Goal: Task Accomplishment & Management: Complete application form

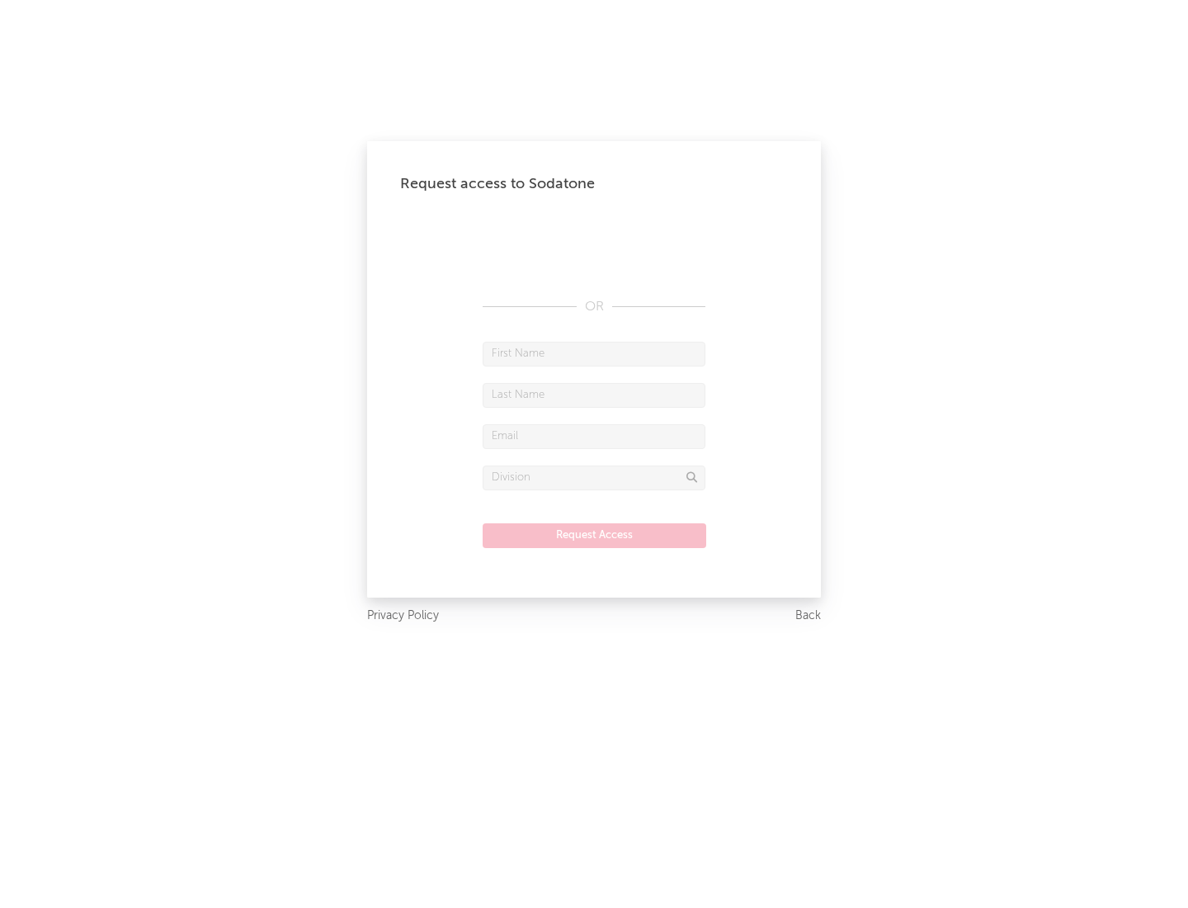
click at [594, 353] on input "text" at bounding box center [594, 354] width 223 height 25
type input "[PERSON_NAME]"
click at [594, 394] on input "text" at bounding box center [594, 395] width 223 height 25
type input "[PERSON_NAME]"
click at [594, 436] on input "text" at bounding box center [594, 436] width 223 height 25
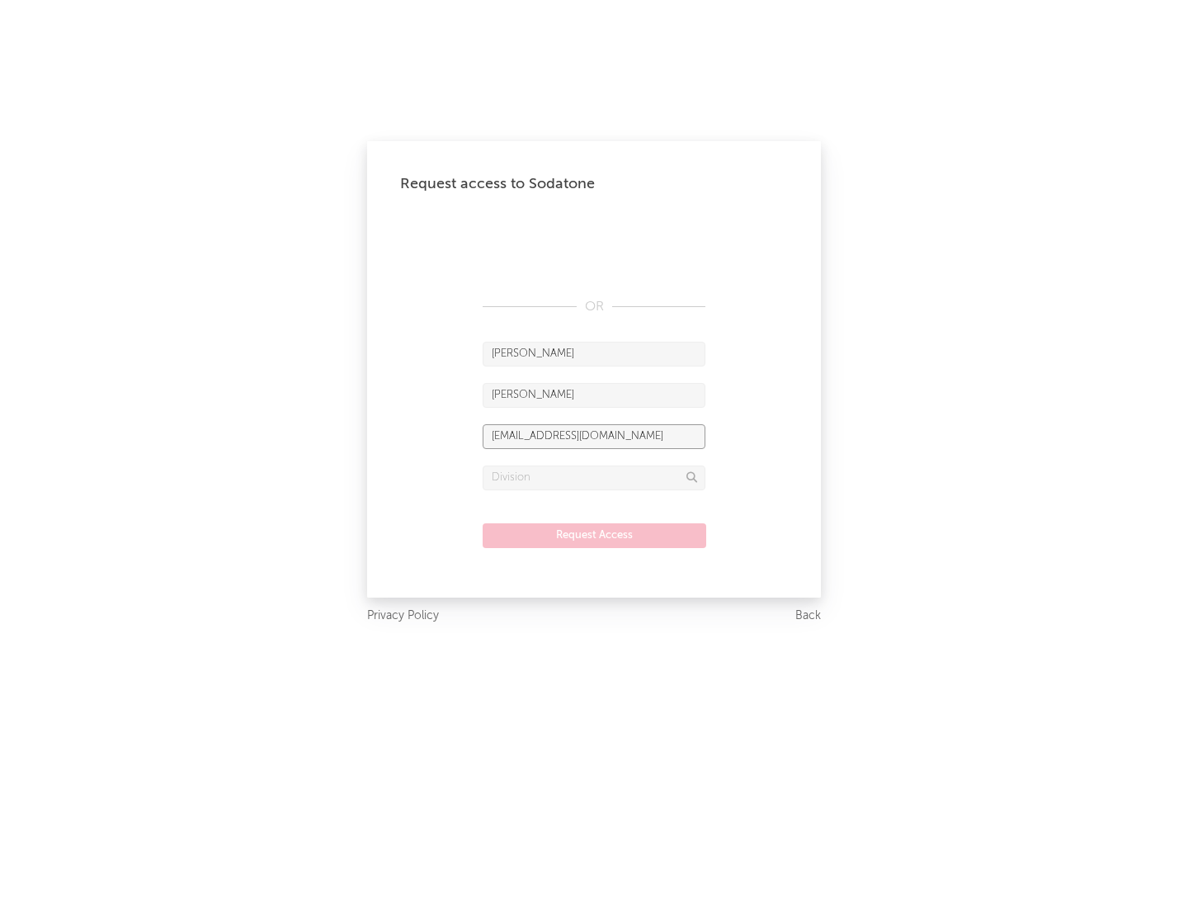
type input "[EMAIL_ADDRESS][DOMAIN_NAME]"
click at [594, 477] on input "text" at bounding box center [594, 477] width 223 height 25
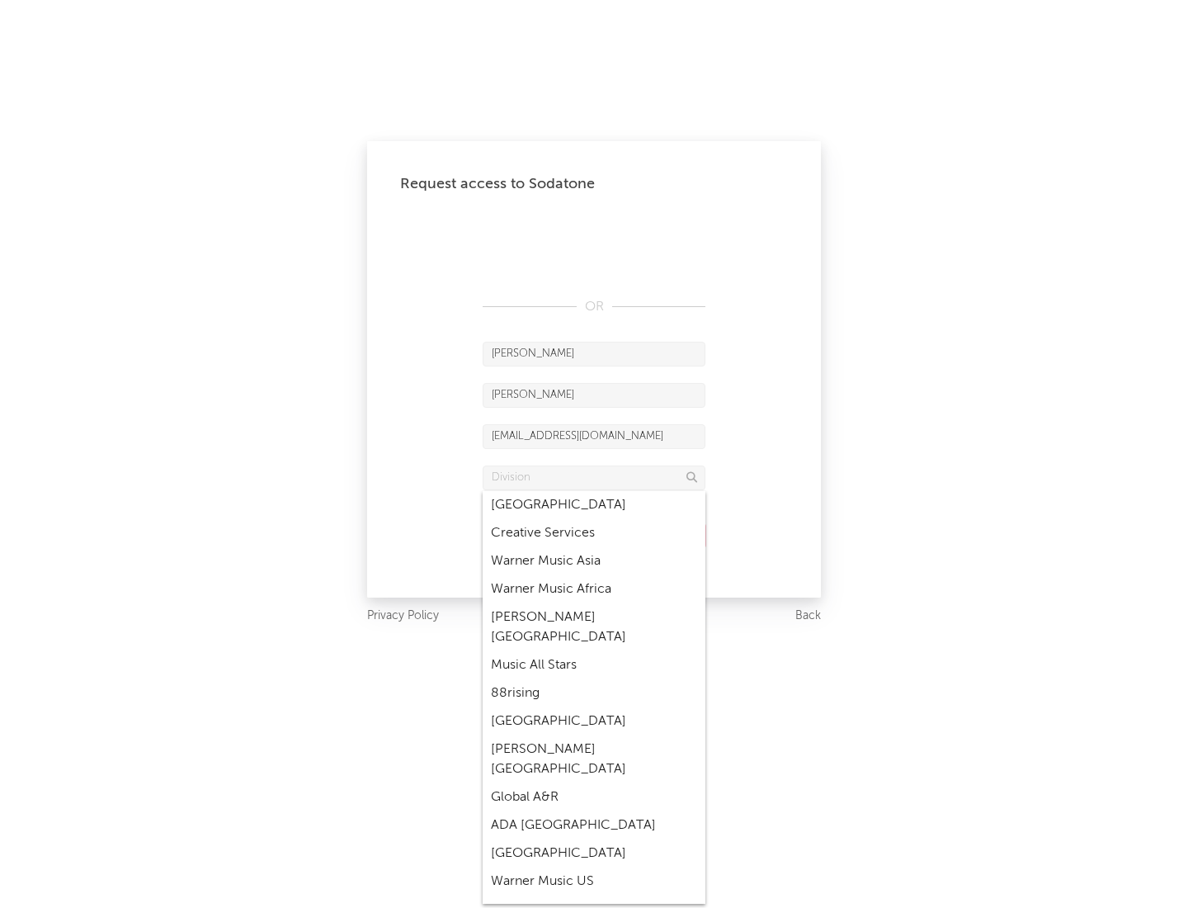
click at [594, 651] on div "Music All Stars" at bounding box center [594, 665] width 223 height 28
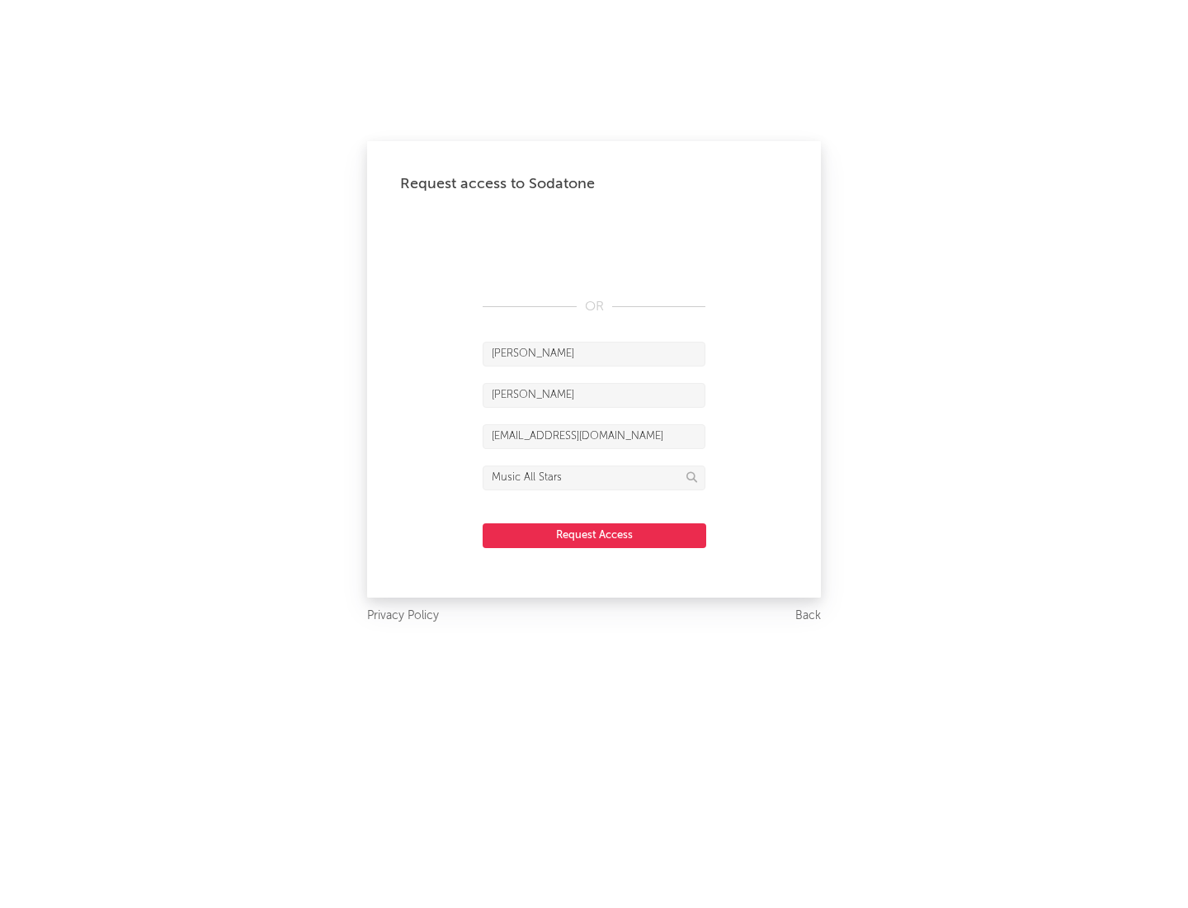
type input "Music All Stars"
click at [594, 535] on button "Request Access" at bounding box center [595, 535] width 224 height 25
